Goal: Transaction & Acquisition: Purchase product/service

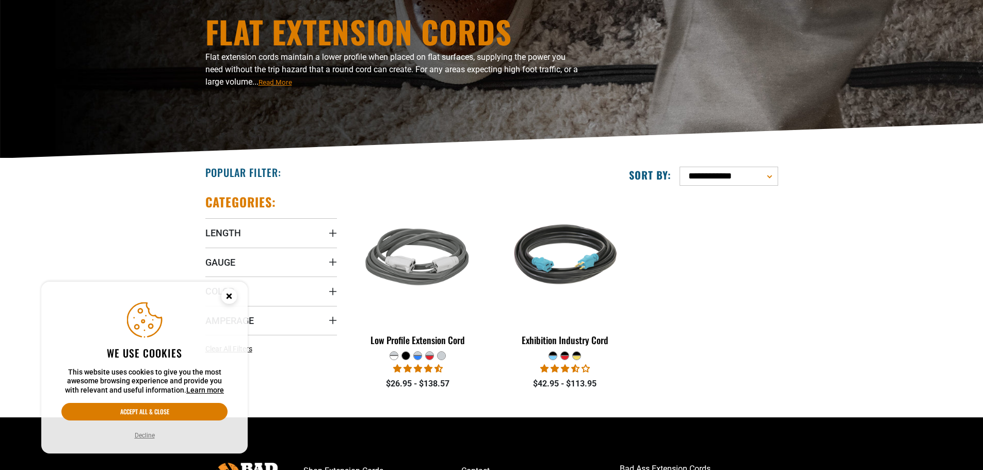
scroll to position [155, 0]
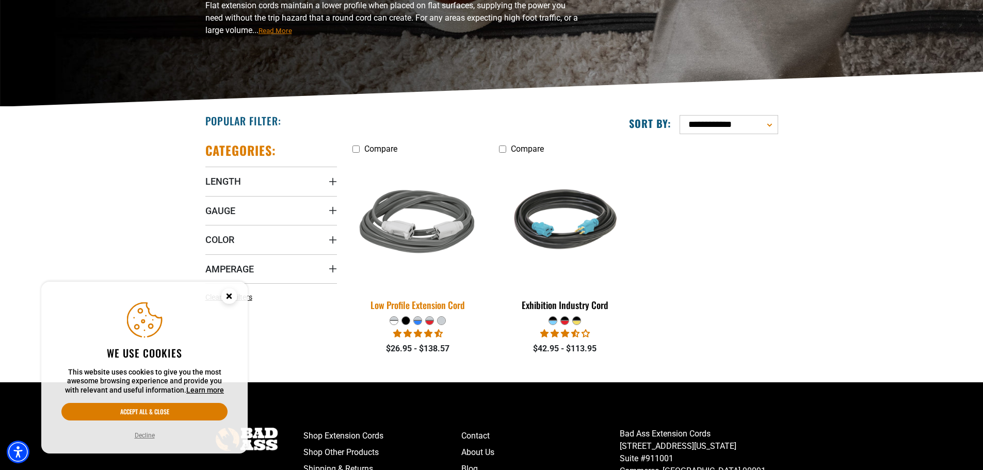
click at [434, 253] on img at bounding box center [418, 223] width 144 height 132
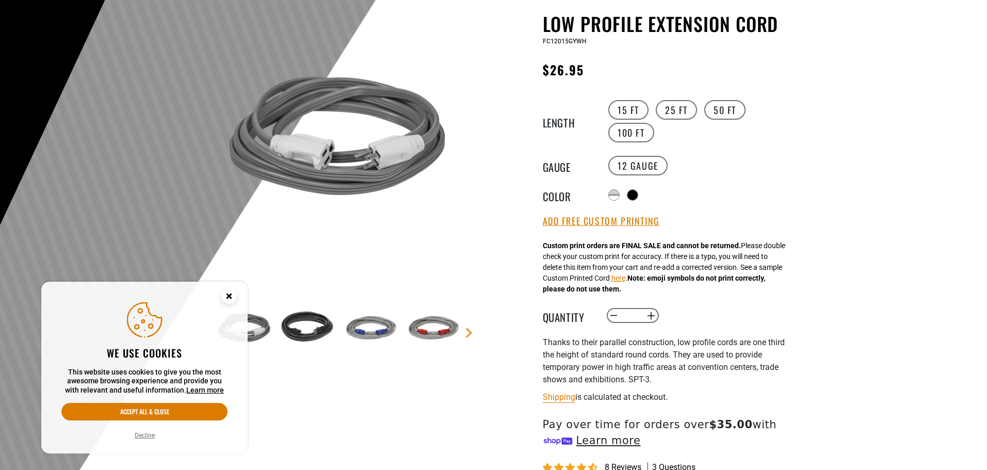
scroll to position [206, 0]
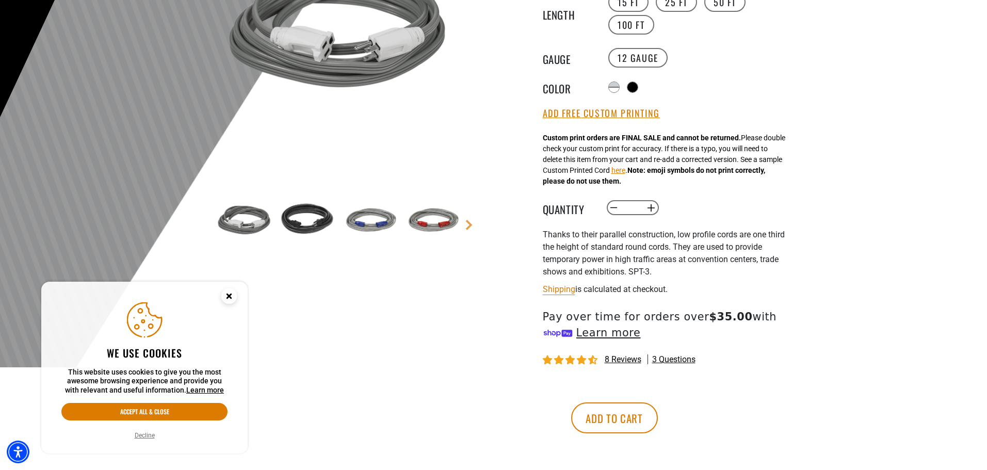
click at [232, 297] on circle "Cookie Consent" at bounding box center [228, 295] width 15 height 15
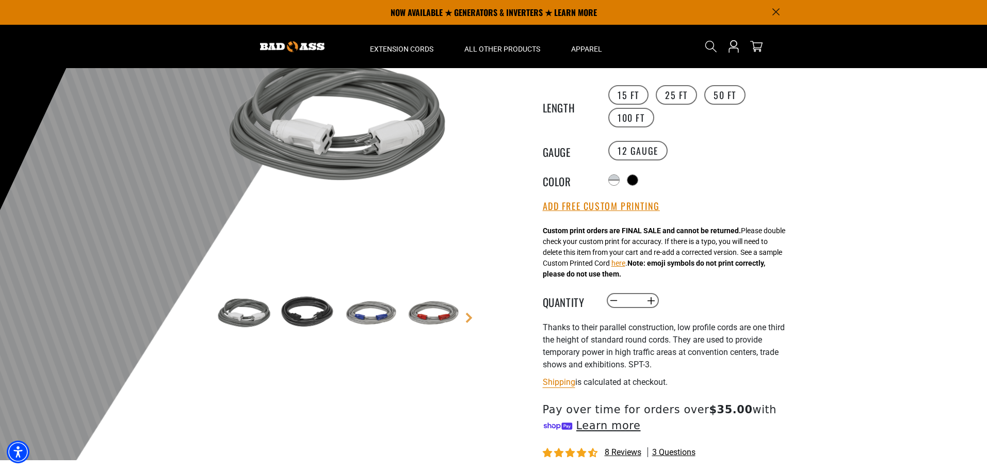
scroll to position [0, 0]
